Goal: Task Accomplishment & Management: Manage account settings

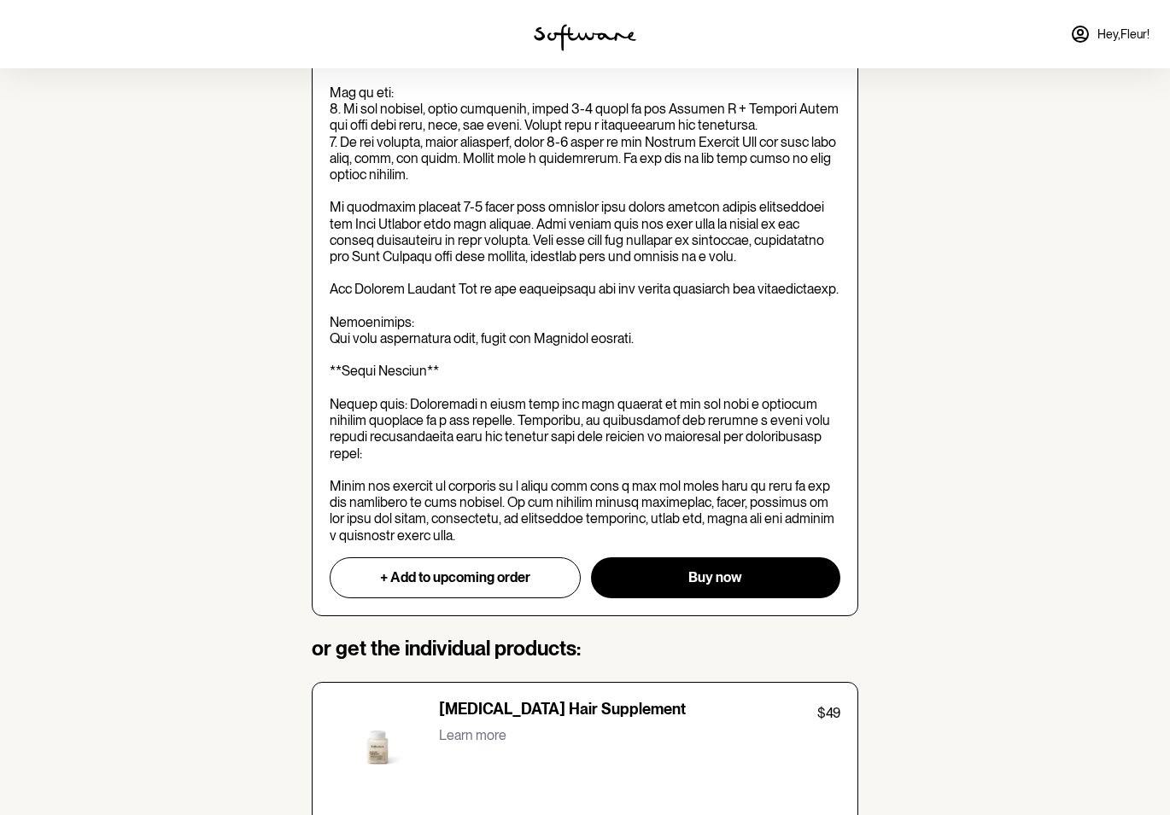
scroll to position [477, 0]
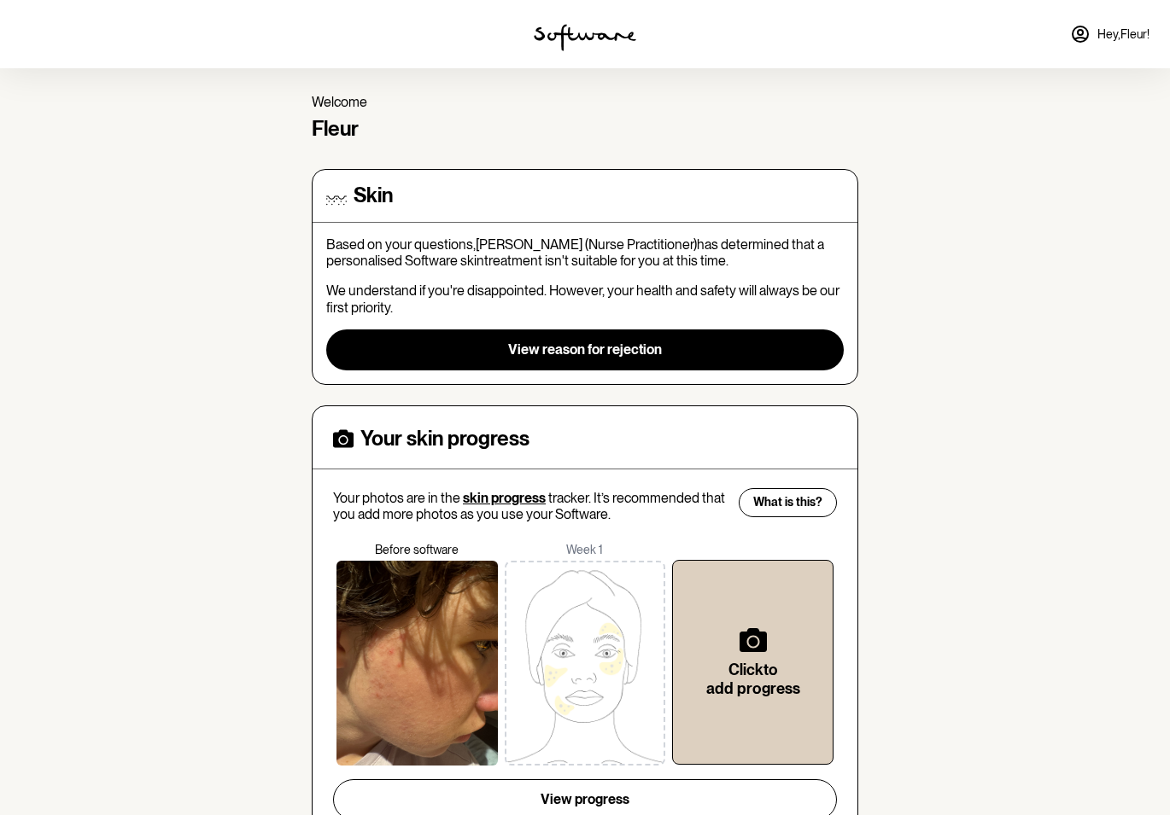
scroll to position [120, 0]
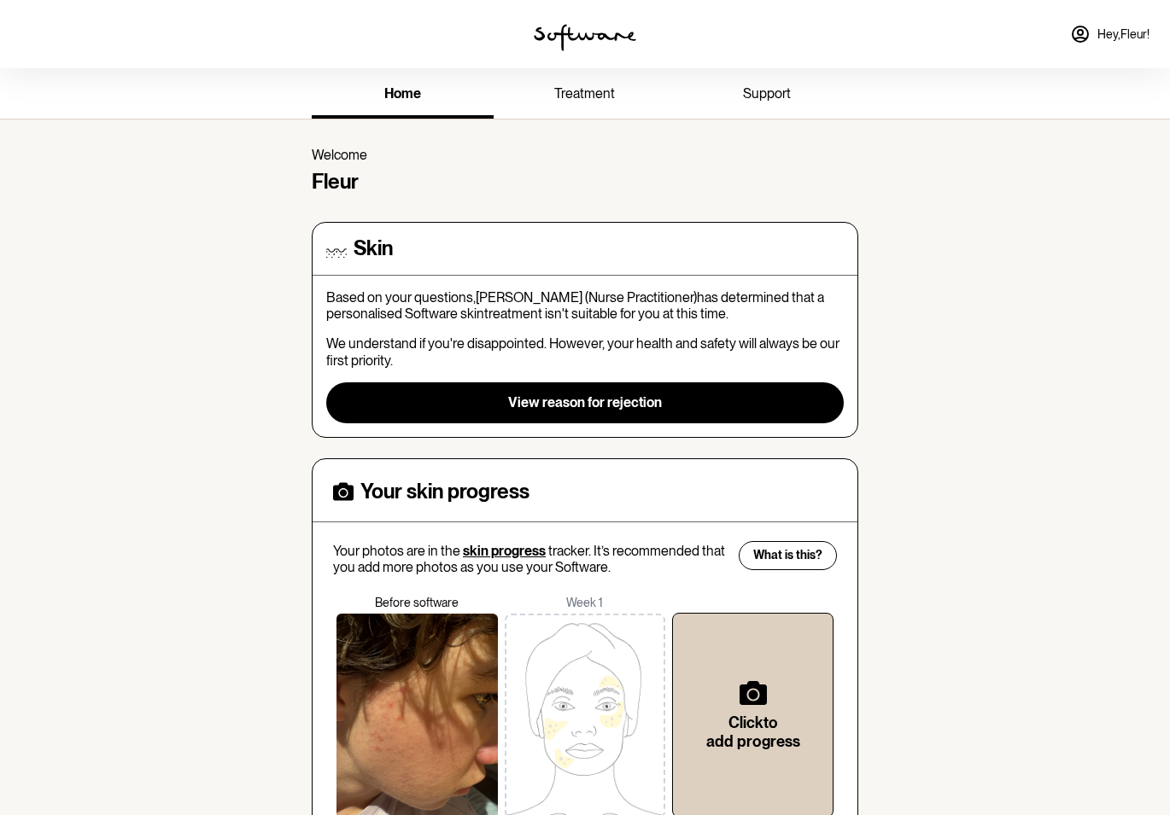
click at [1113, 33] on span "Hey, Fleur !" at bounding box center [1123, 34] width 52 height 15
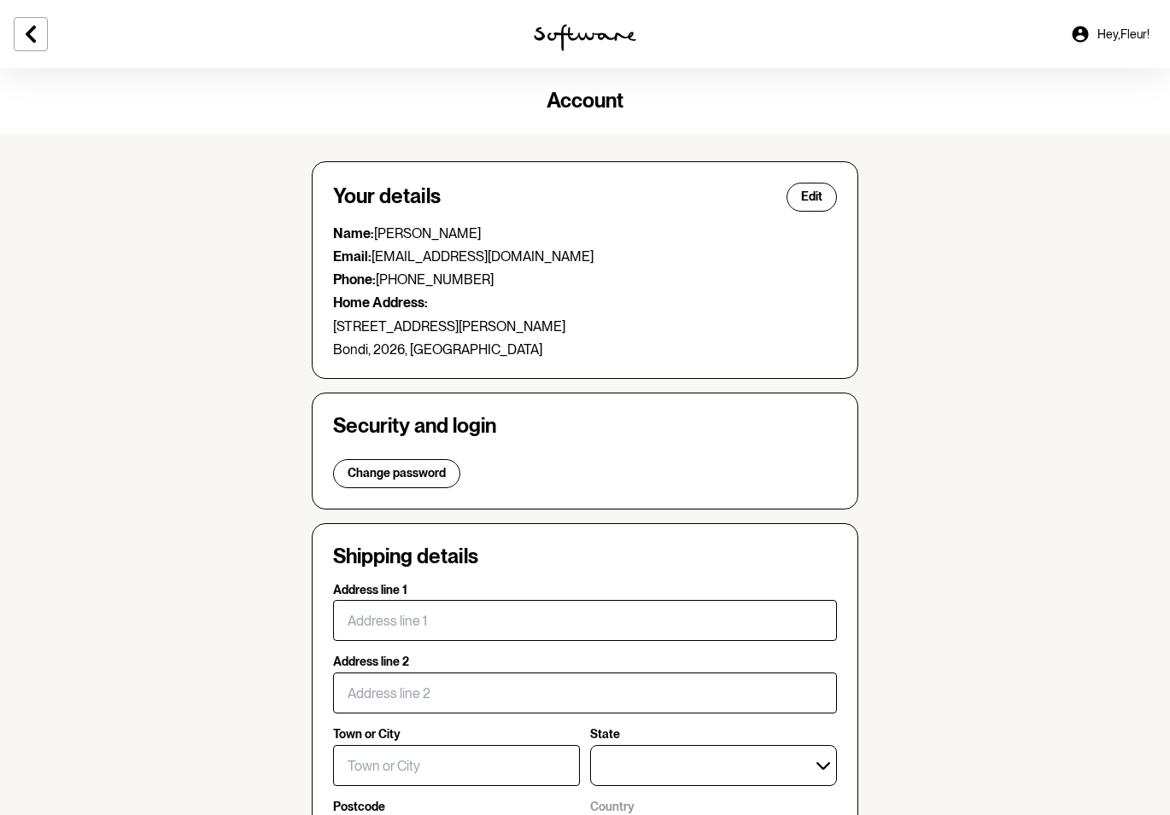
click at [1081, 36] on icon at bounding box center [1080, 34] width 20 height 20
click at [1111, 32] on span "Hey, Fleur !" at bounding box center [1123, 34] width 52 height 15
click at [1122, 33] on span "Hey, Fleur !" at bounding box center [1123, 34] width 52 height 15
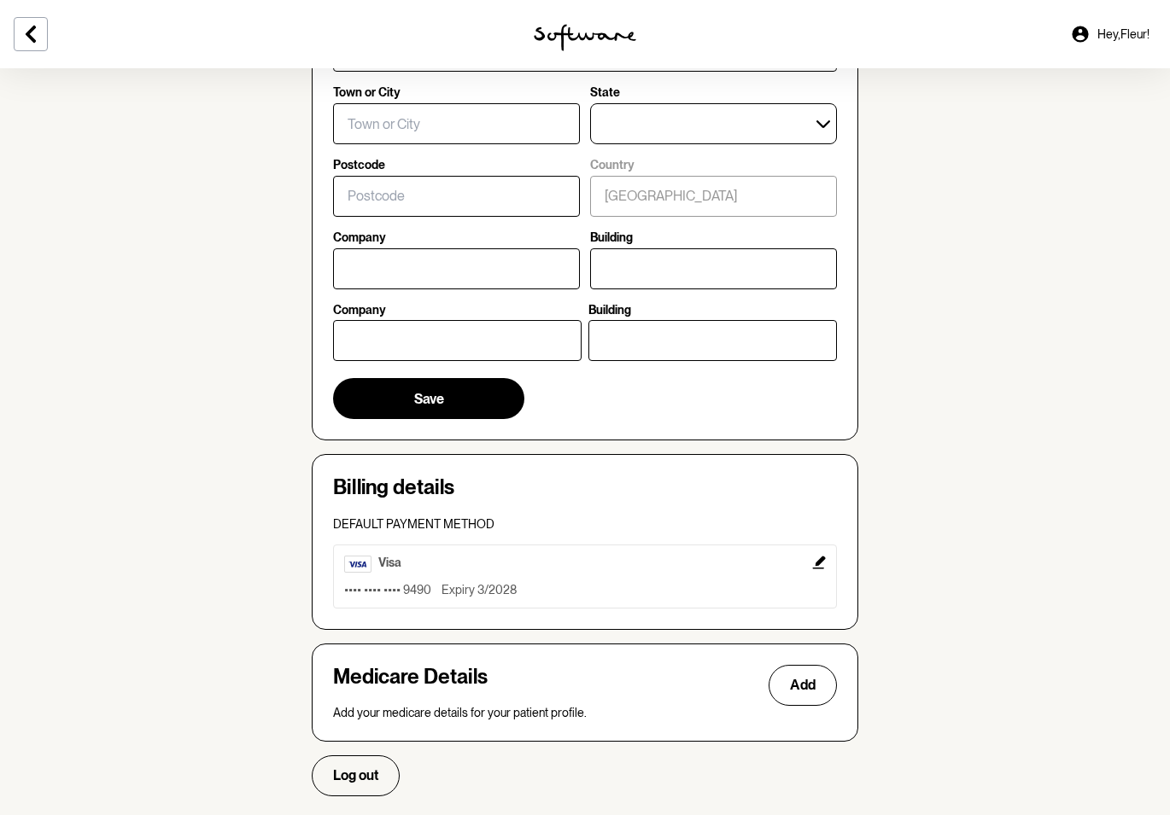
scroll to position [678, 0]
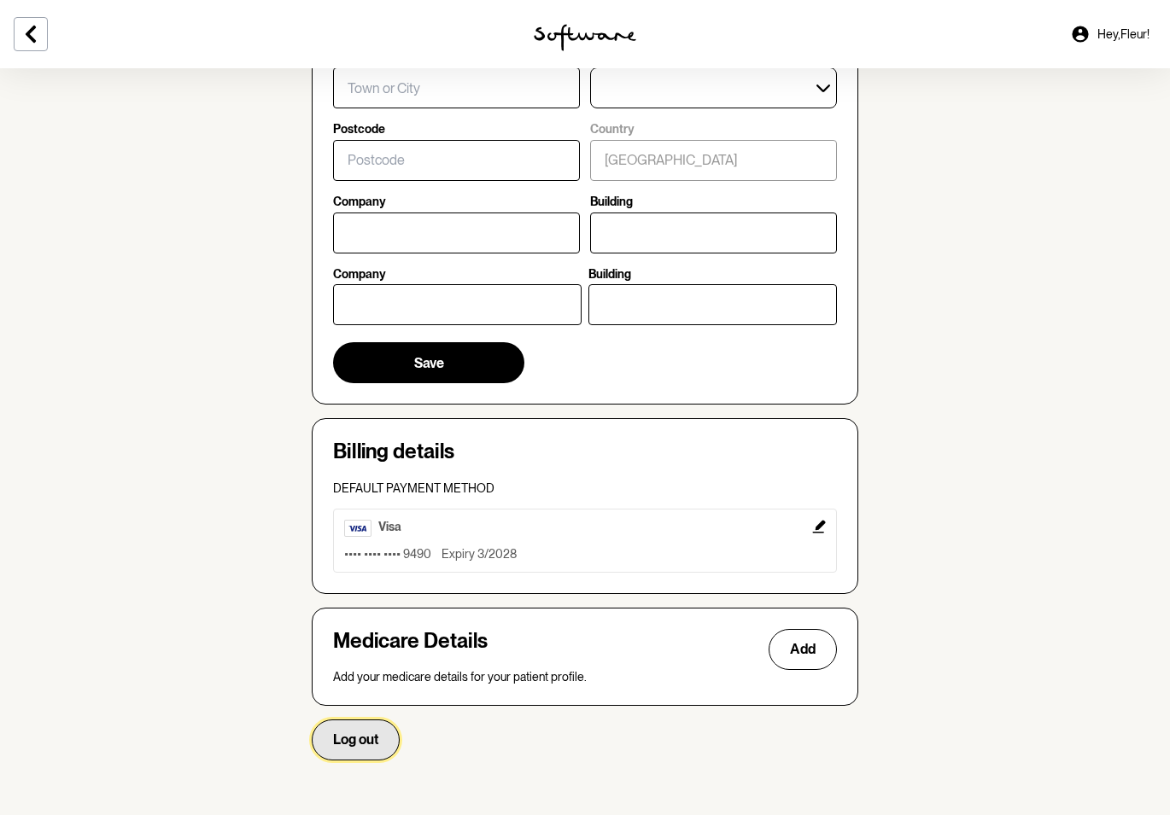
click at [353, 735] on span "Log out" at bounding box center [355, 740] width 45 height 16
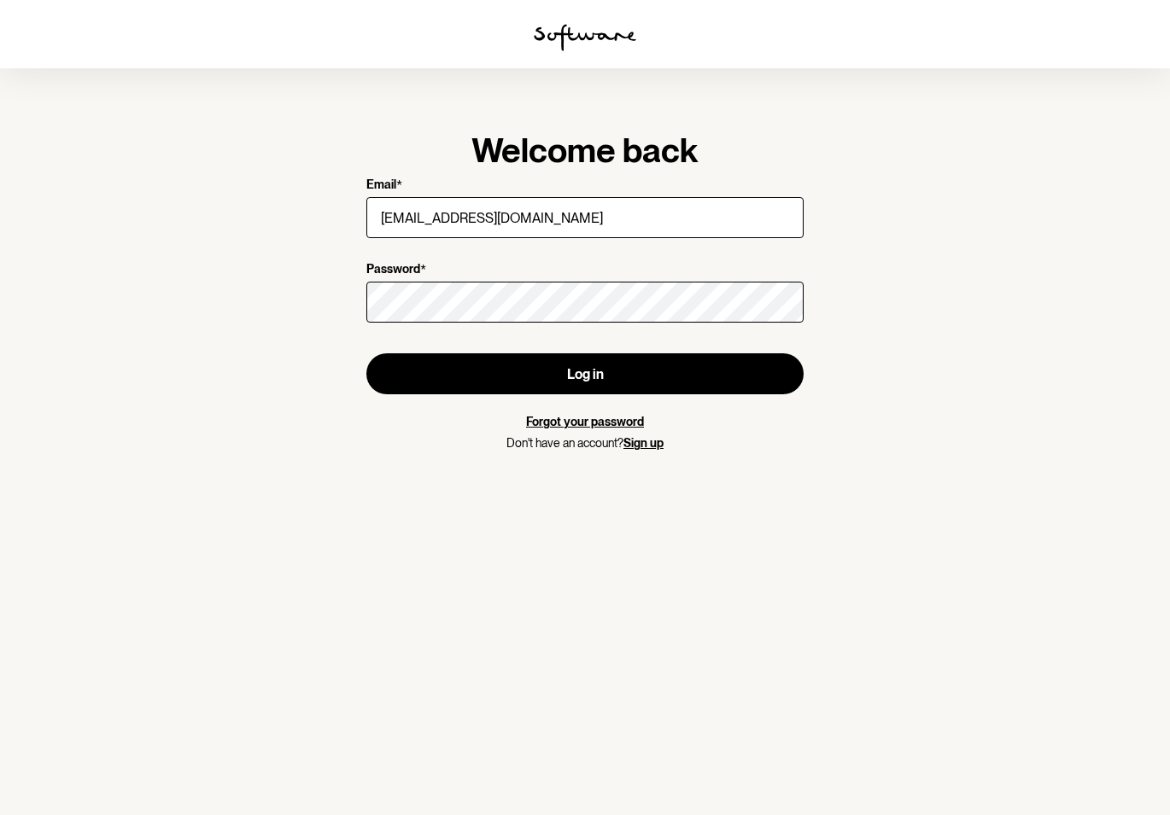
type input "[EMAIL_ADDRESS][DOMAIN_NAME]"
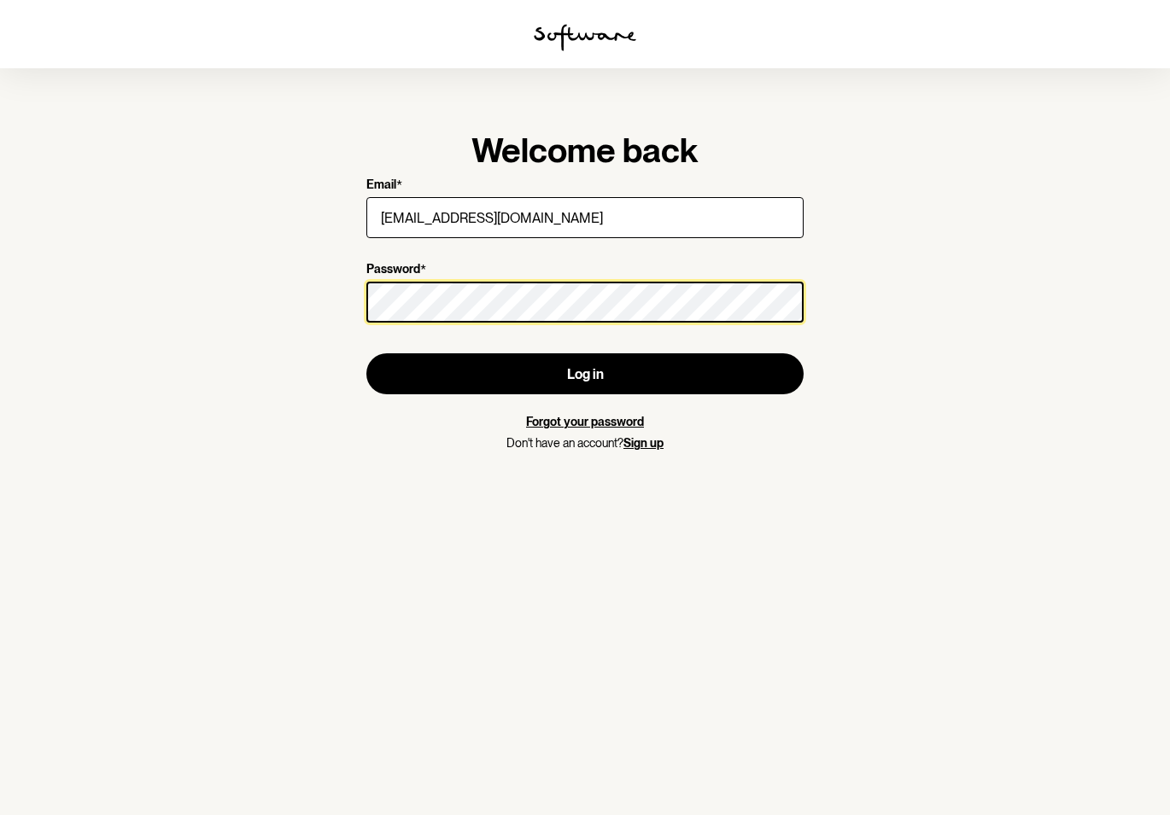
click at [333, 306] on section "Welcome back Email * [EMAIL_ADDRESS][DOMAIN_NAME] Password * Log in Forgot your…" at bounding box center [585, 407] width 1170 height 815
